Goal: Task Accomplishment & Management: Manage account settings

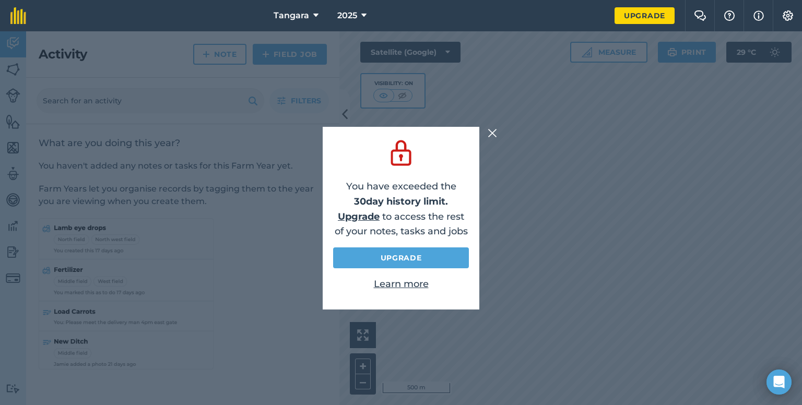
click at [491, 137] on img at bounding box center [492, 133] width 9 height 13
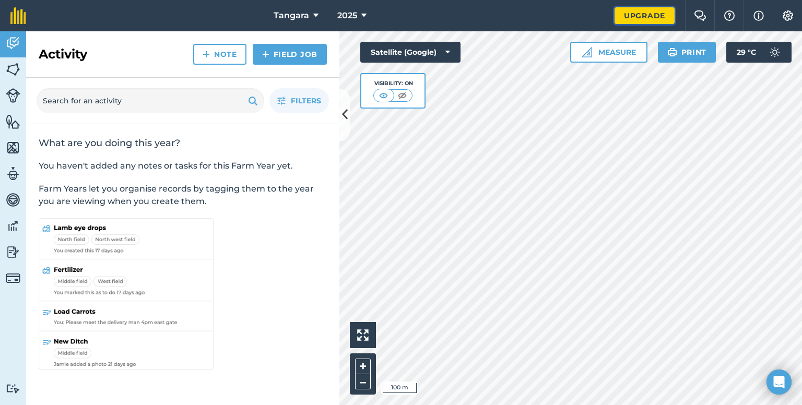
click at [632, 14] on link "Upgrade" at bounding box center [645, 15] width 60 height 17
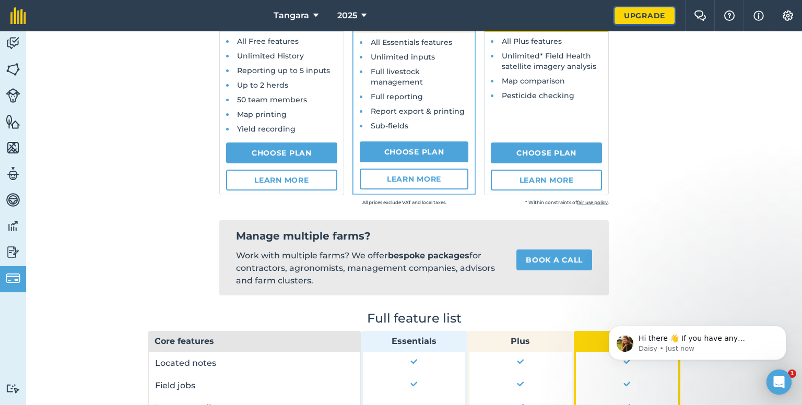
scroll to position [33, 0]
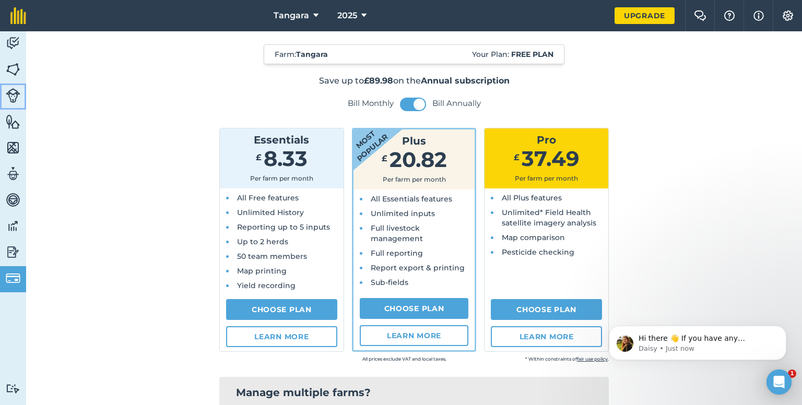
click at [17, 95] on img at bounding box center [13, 95] width 15 height 15
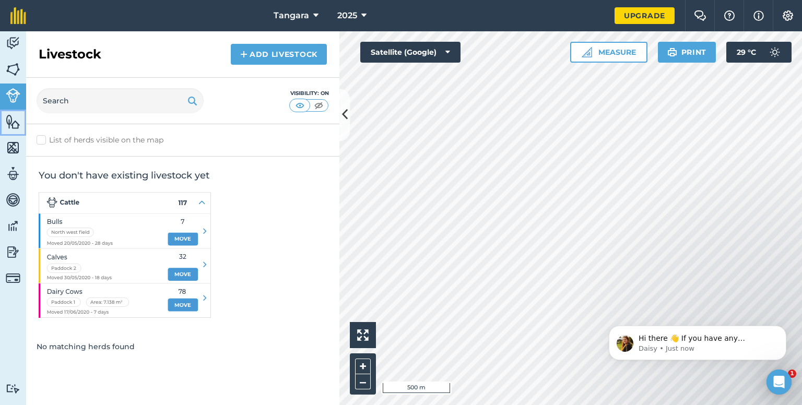
click at [11, 126] on img at bounding box center [13, 122] width 15 height 16
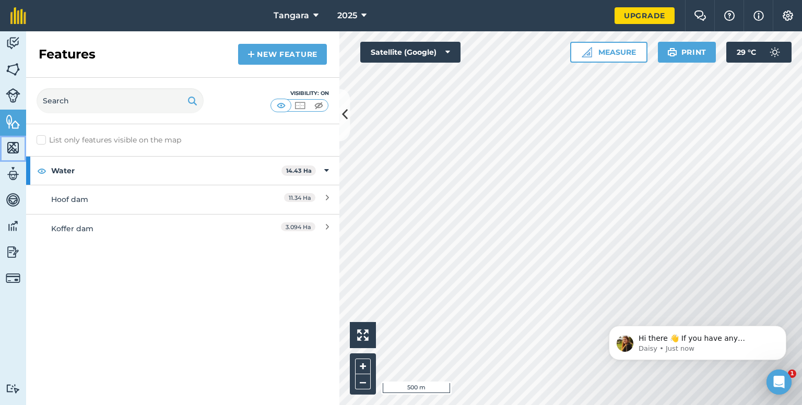
click at [13, 150] on img at bounding box center [13, 148] width 15 height 16
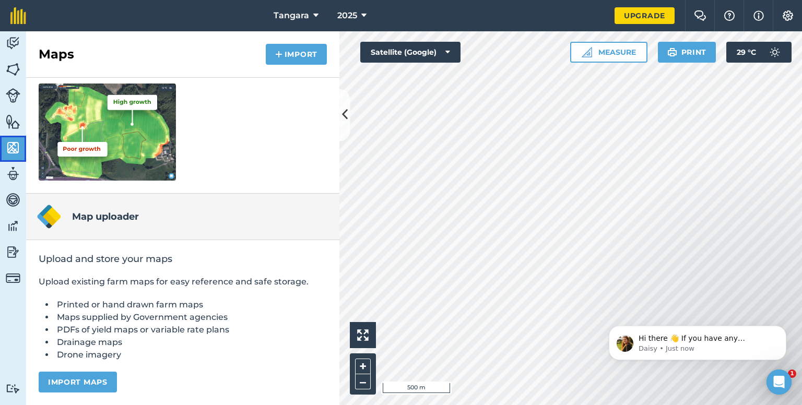
scroll to position [190, 0]
click at [12, 172] on img at bounding box center [13, 174] width 15 height 16
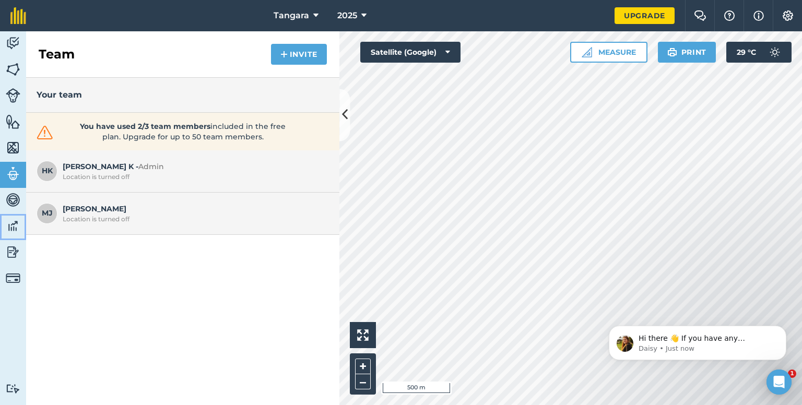
click at [15, 233] on img at bounding box center [13, 226] width 15 height 16
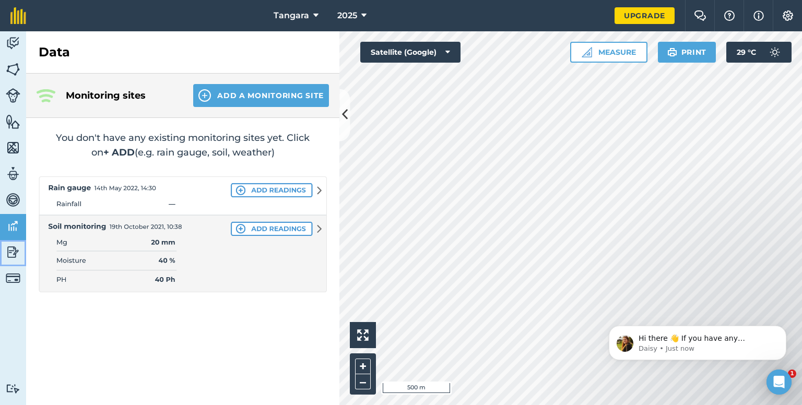
click at [17, 253] on img at bounding box center [13, 252] width 15 height 16
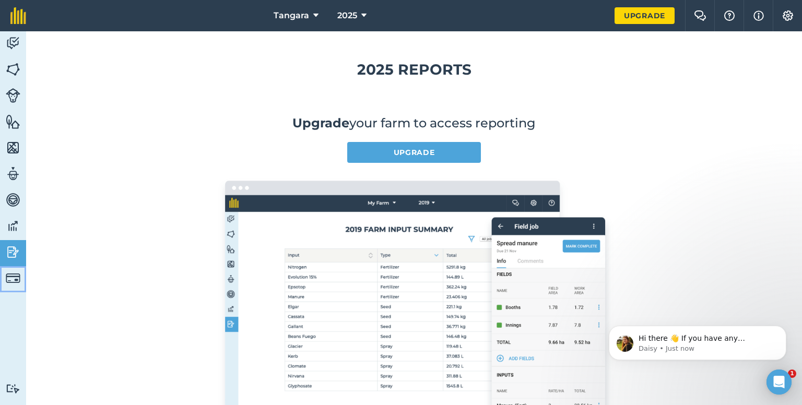
click at [8, 285] on img at bounding box center [13, 278] width 15 height 15
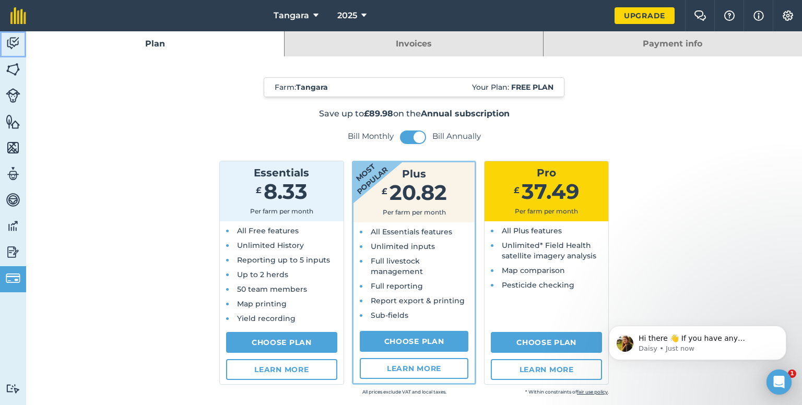
click at [18, 48] on img at bounding box center [13, 44] width 15 height 16
